Goal: Information Seeking & Learning: Learn about a topic

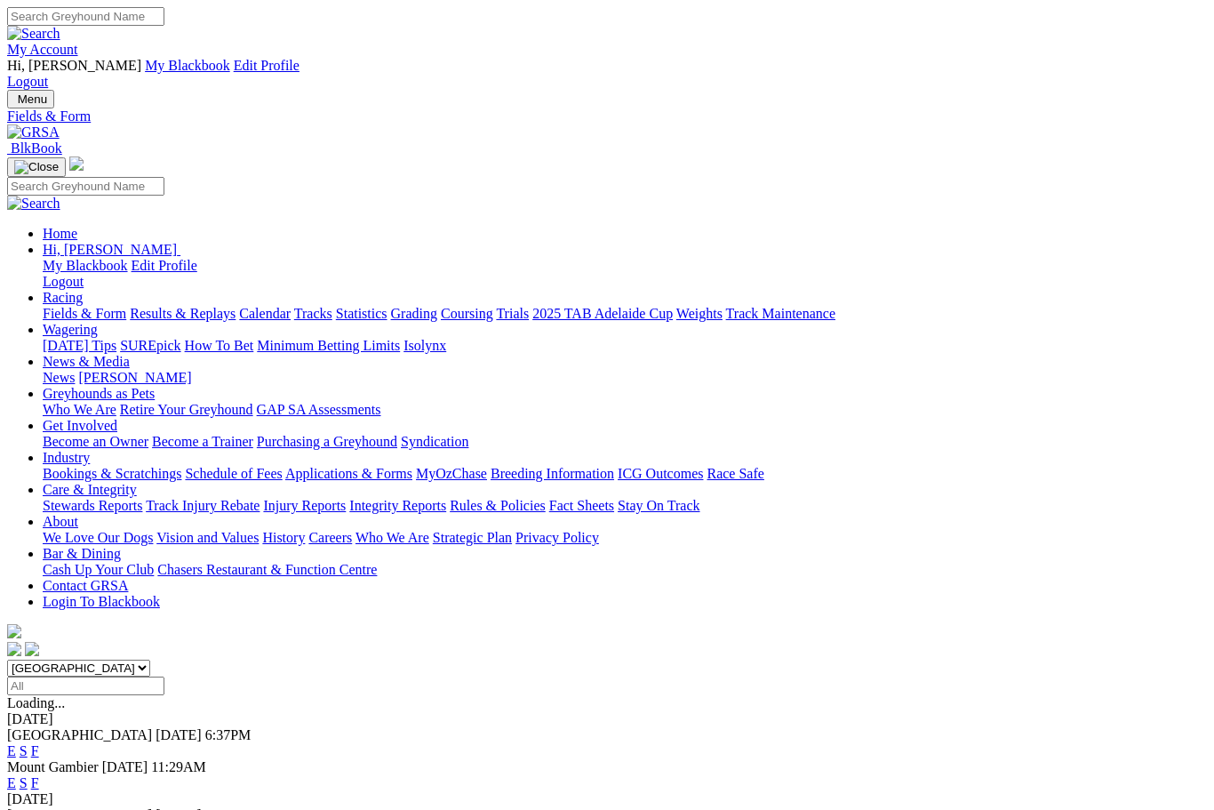
click at [39, 775] on link "F" at bounding box center [35, 782] width 8 height 15
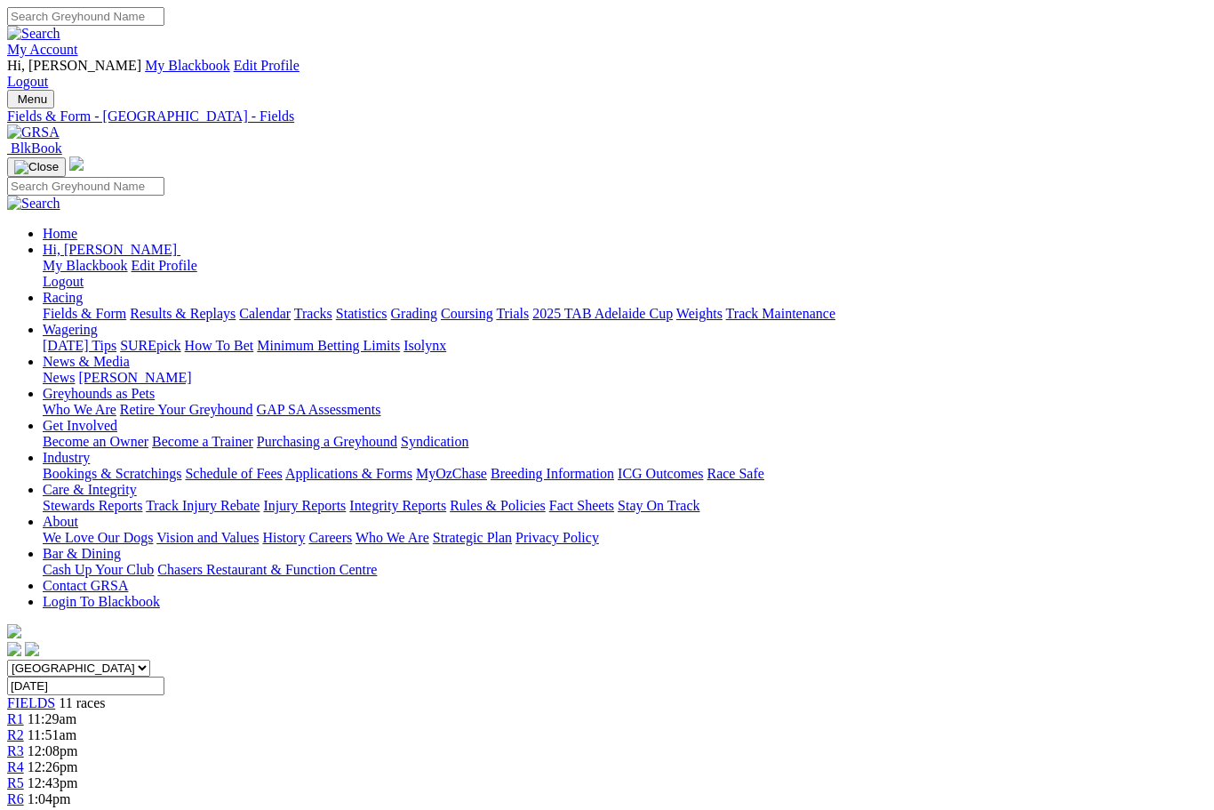
click at [137, 482] on link "Care & Integrity" at bounding box center [90, 489] width 94 height 15
click at [446, 498] on link "Integrity Reports" at bounding box center [397, 505] width 97 height 15
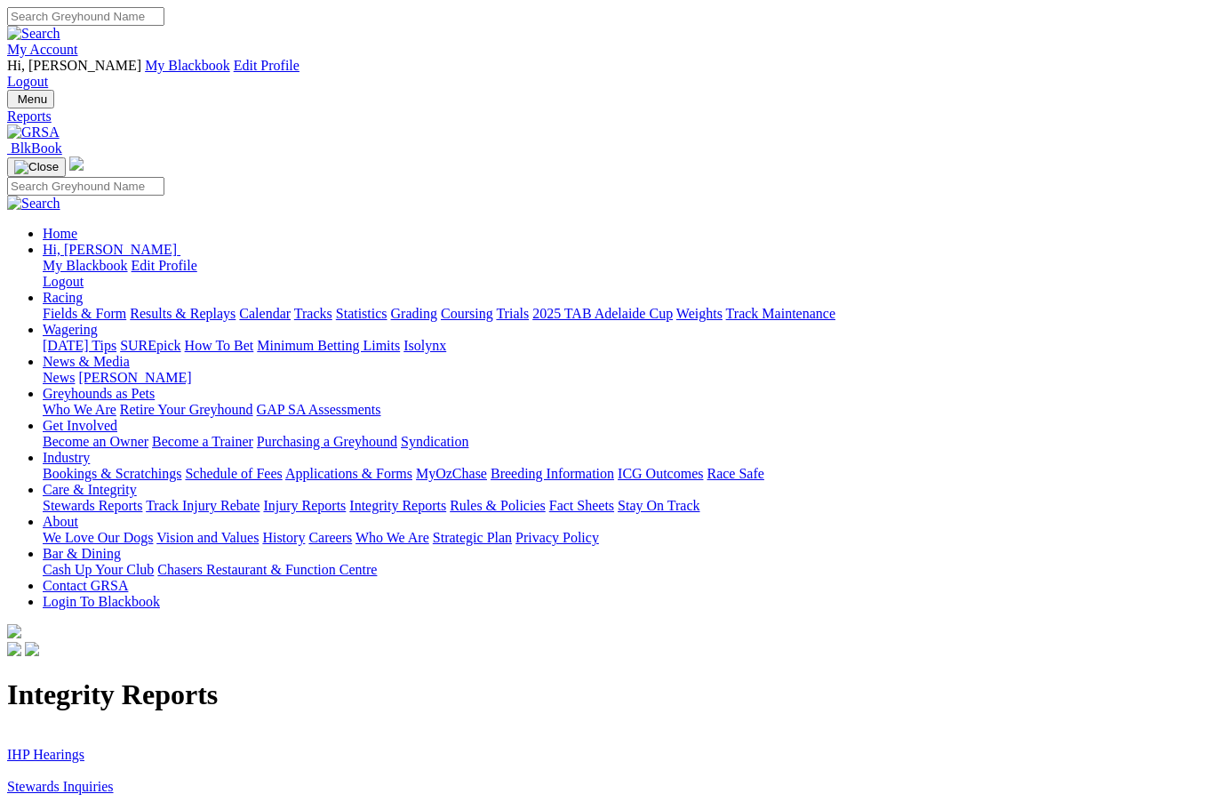
click at [114, 779] on link "Stewards Inquiries" at bounding box center [60, 786] width 107 height 15
click at [84, 747] on link "IHP Hearings" at bounding box center [45, 754] width 77 height 15
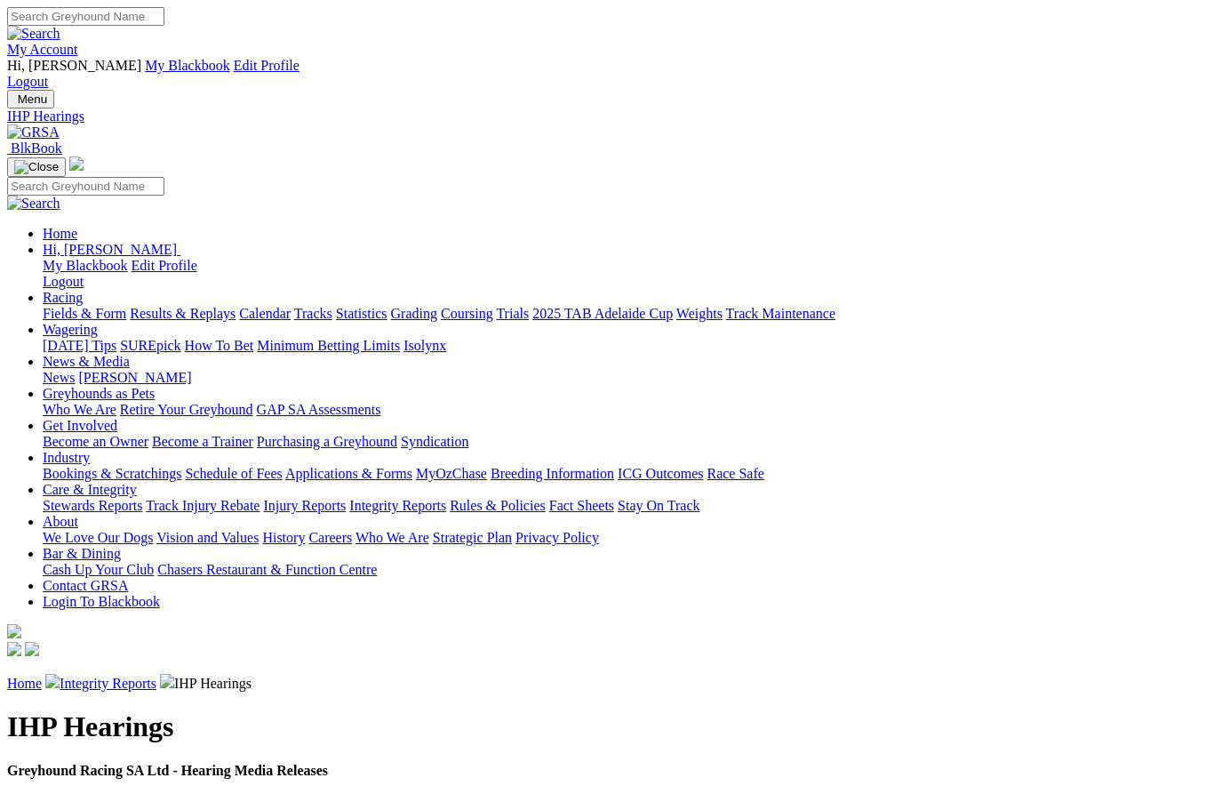
click at [142, 498] on link "Stewards Reports" at bounding box center [93, 505] width 100 height 15
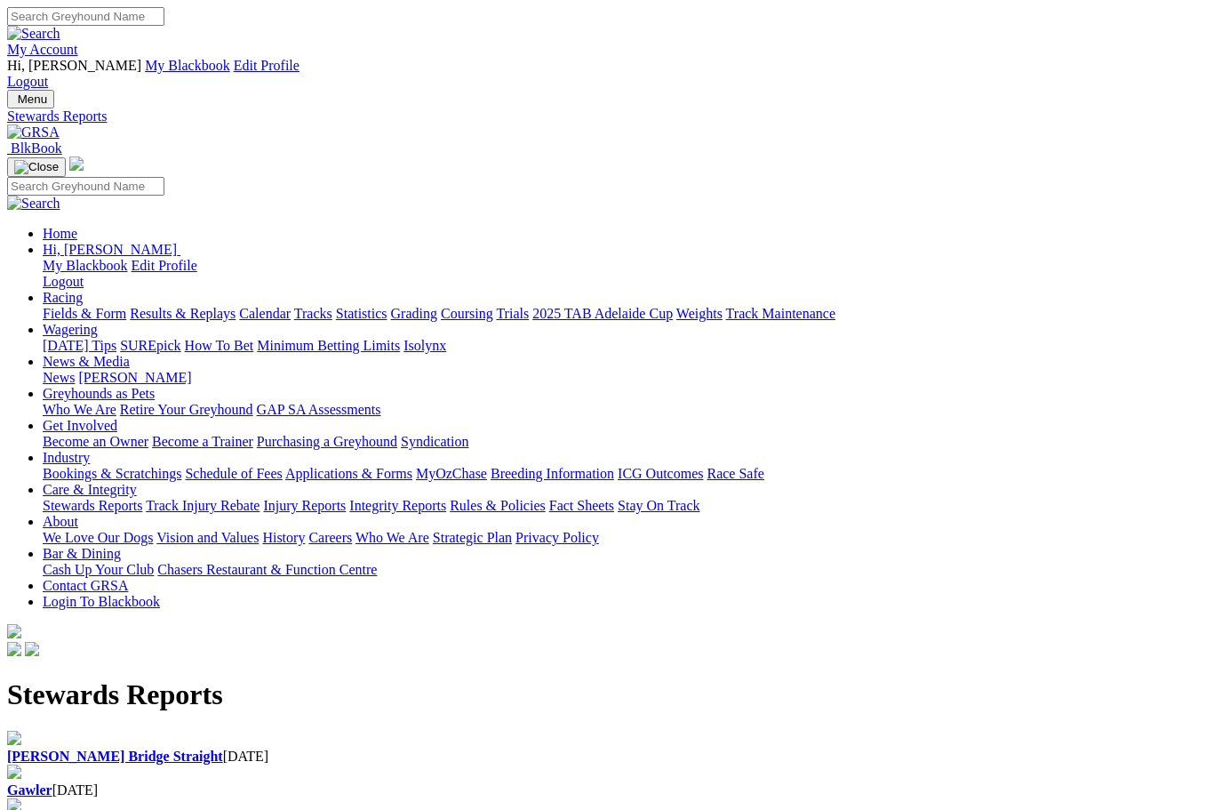
click at [60, 124] on img at bounding box center [33, 132] width 52 height 16
